Goal: Transaction & Acquisition: Subscribe to service/newsletter

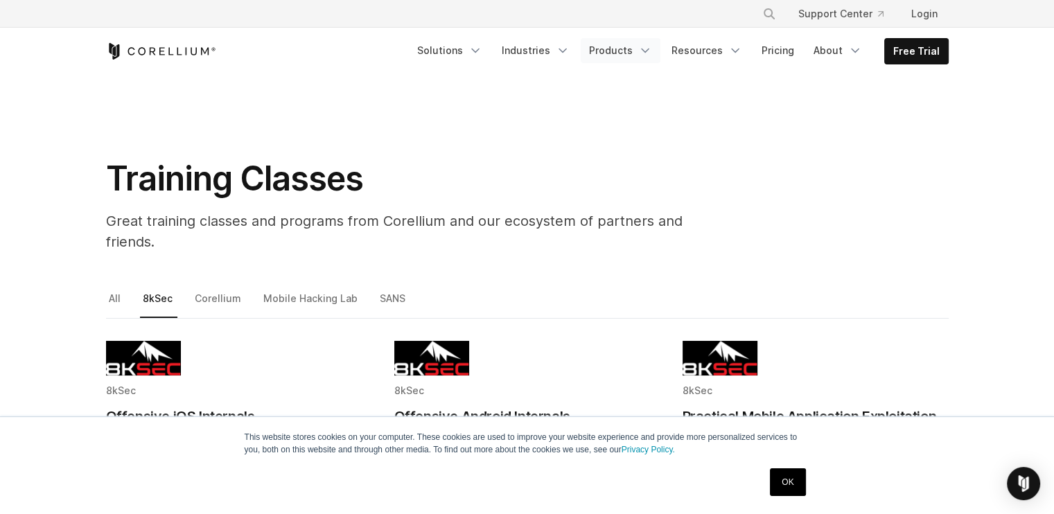
click at [607, 51] on link "Products" at bounding box center [620, 50] width 80 height 25
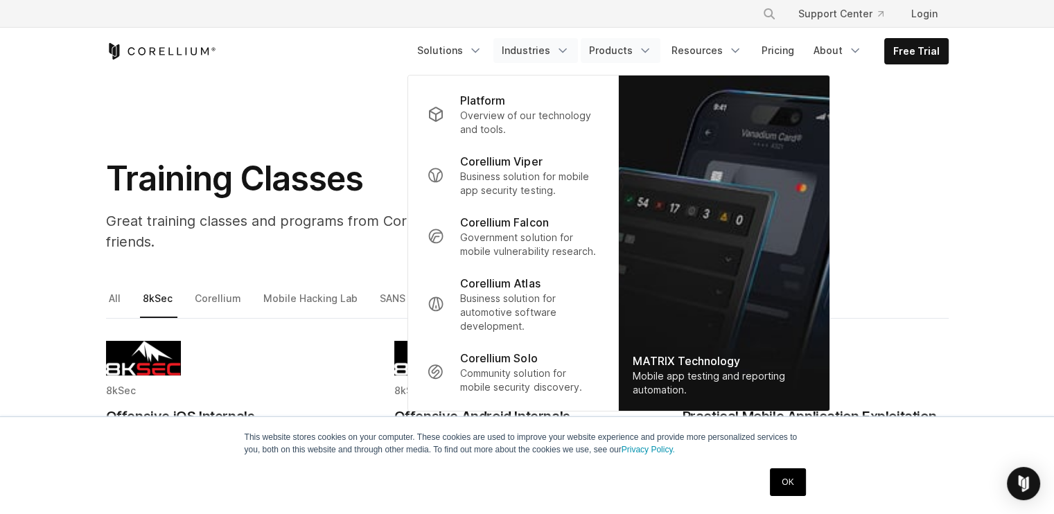
click at [529, 43] on link "Industries" at bounding box center [535, 50] width 85 height 25
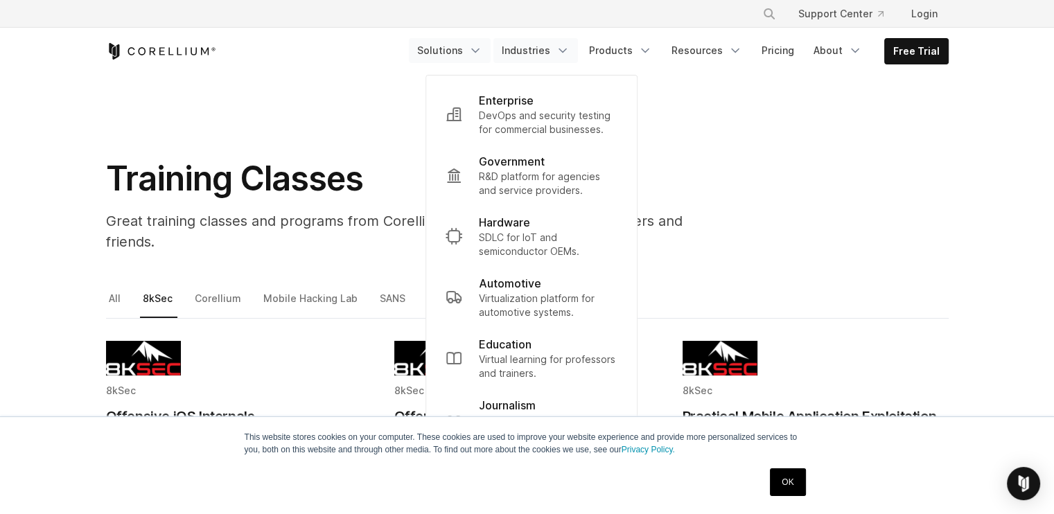
click at [467, 39] on link "Solutions" at bounding box center [450, 50] width 82 height 25
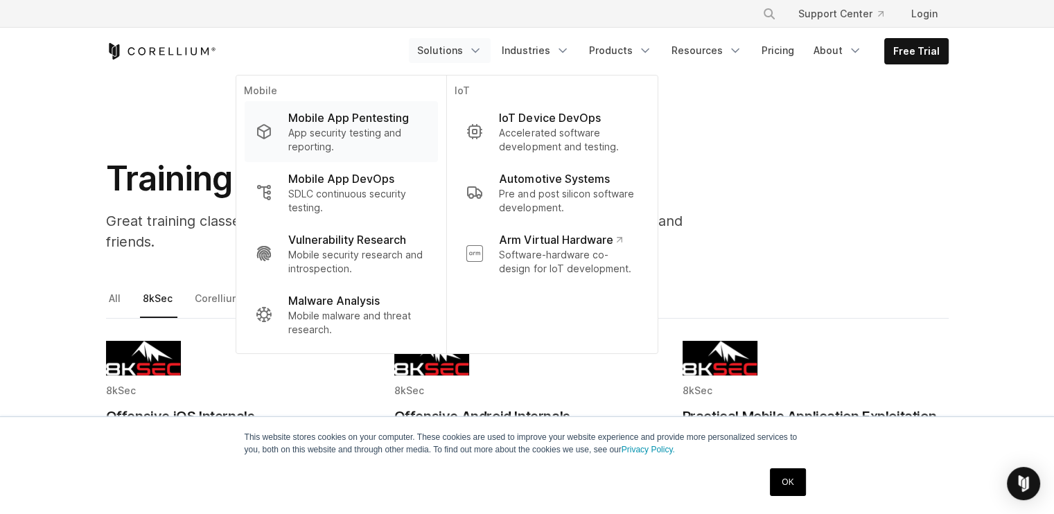
click at [279, 113] on link "Mobile App Pentesting App security testing and reporting." at bounding box center [340, 131] width 193 height 61
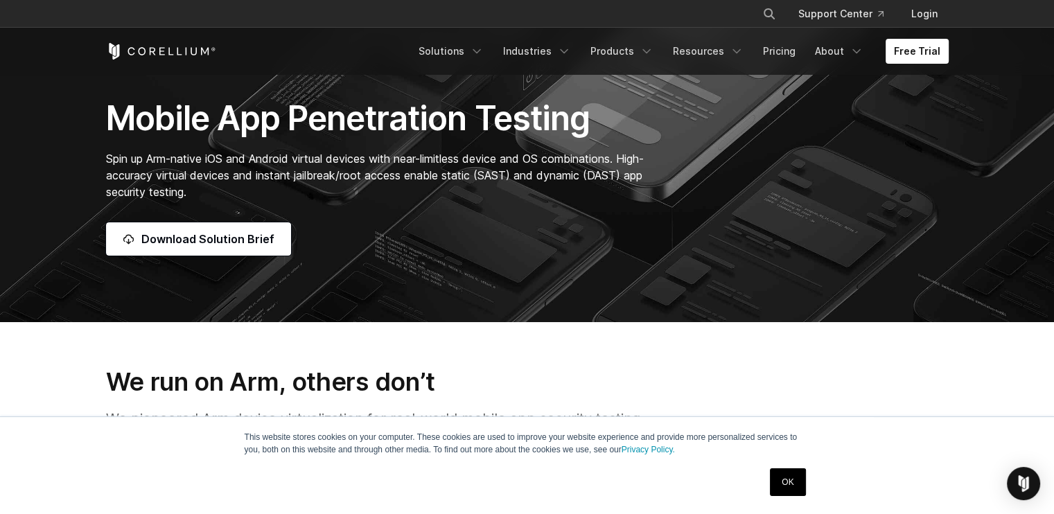
scroll to position [163, 0]
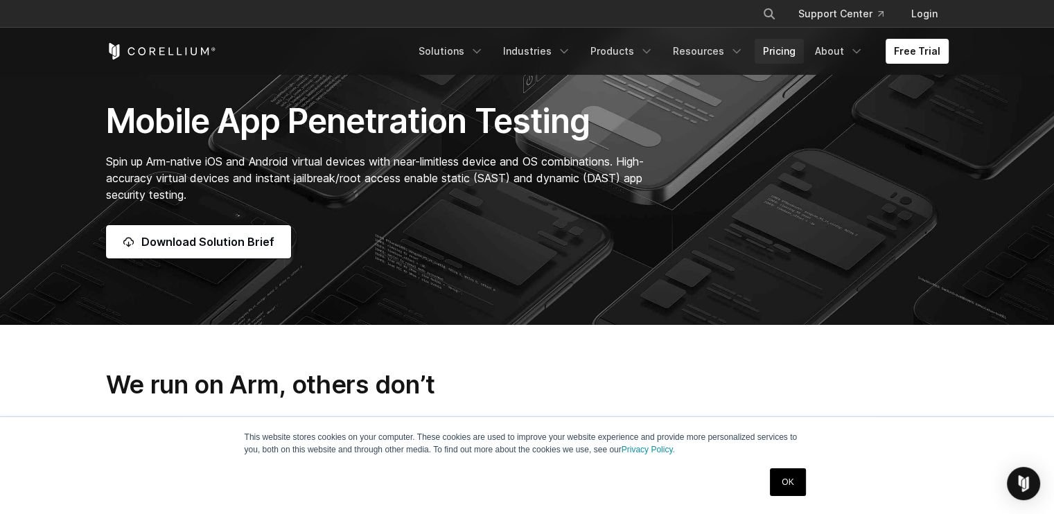
click at [776, 46] on link "Pricing" at bounding box center [778, 51] width 49 height 25
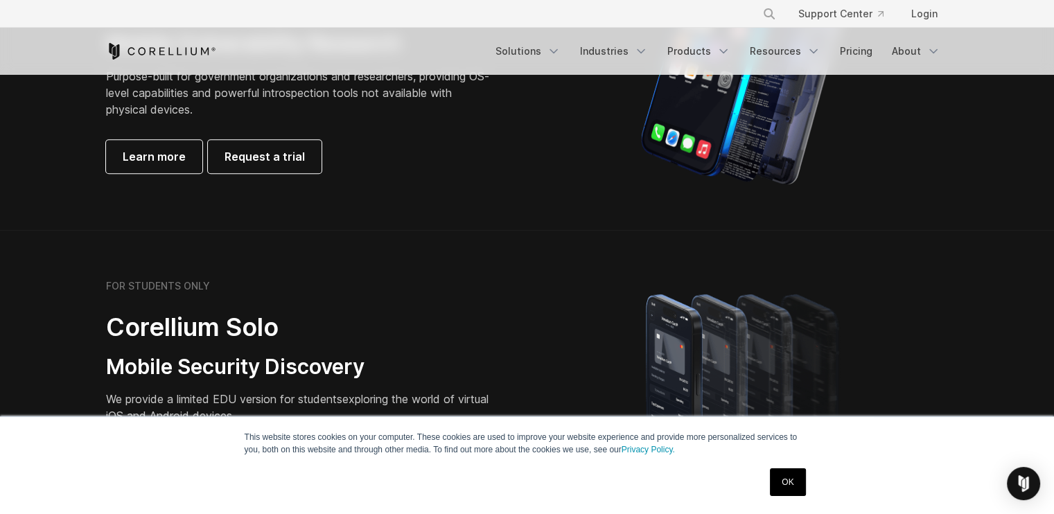
scroll to position [790, 0]
click at [799, 465] on div "OK" at bounding box center [787, 482] width 44 height 36
click at [792, 488] on link "OK" at bounding box center [787, 482] width 35 height 28
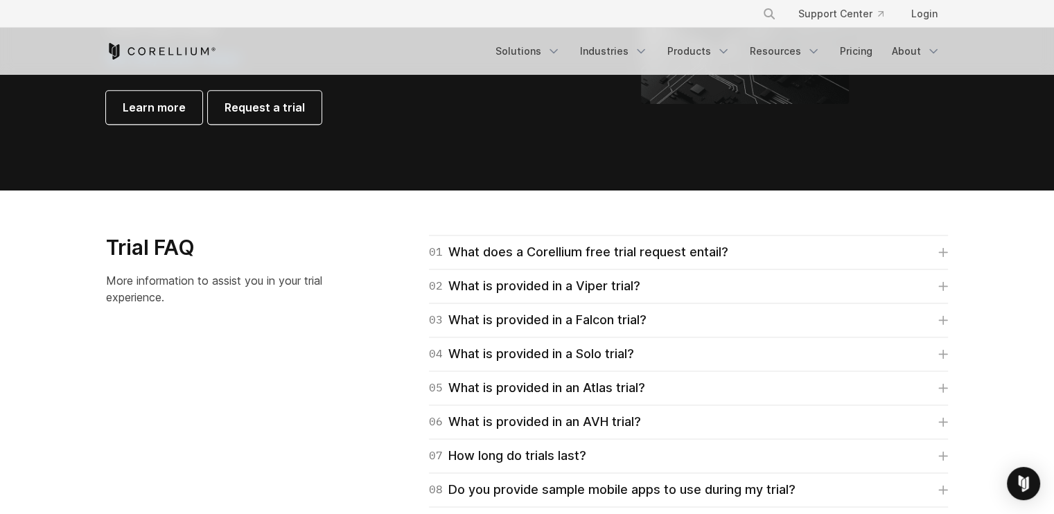
scroll to position [1883, 0]
